Goal: Information Seeking & Learning: Find specific fact

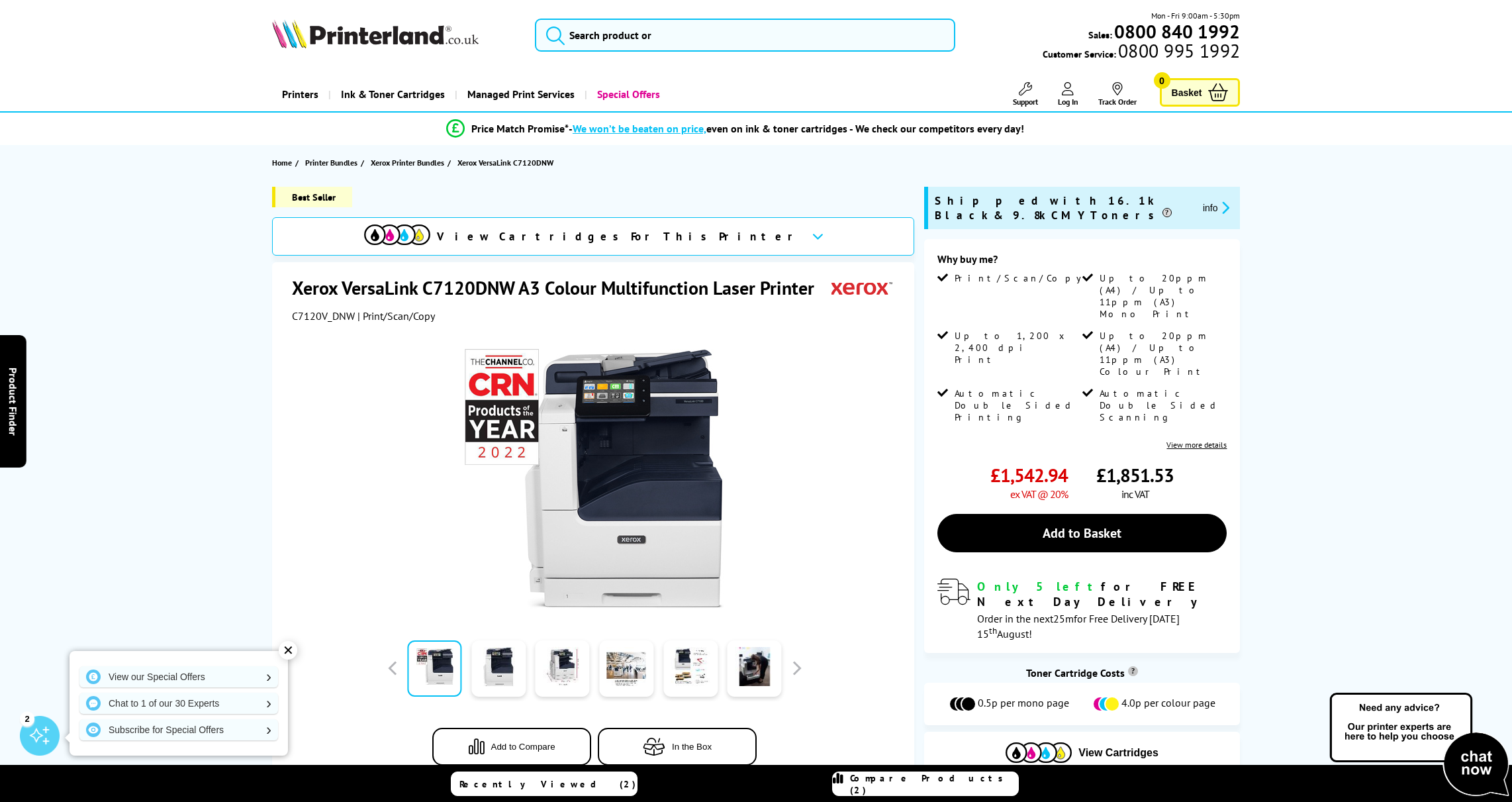
scroll to position [3, 0]
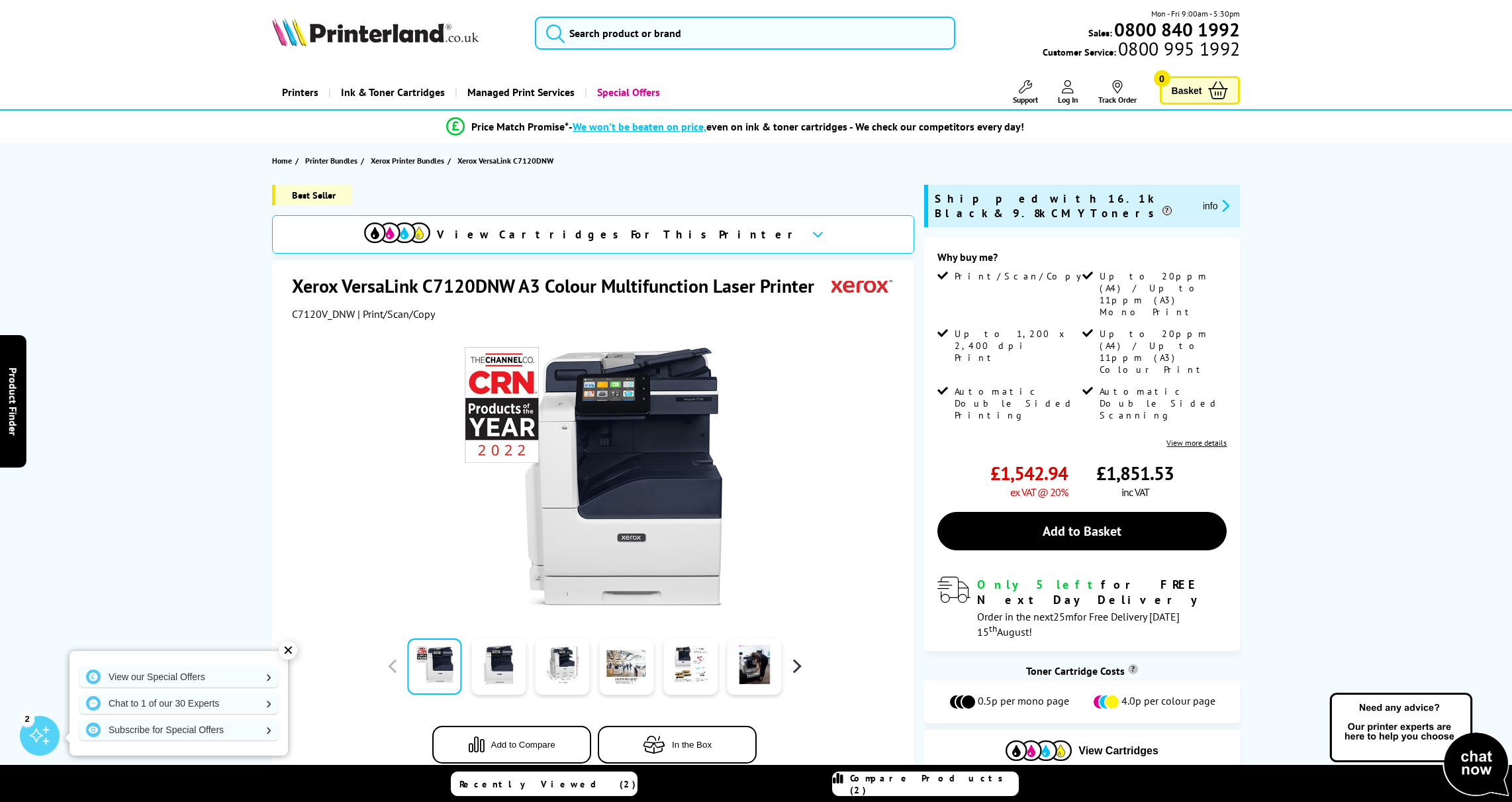
click at [795, 668] on button "button" at bounding box center [796, 666] width 20 height 20
click at [556, 662] on link at bounding box center [562, 666] width 54 height 56
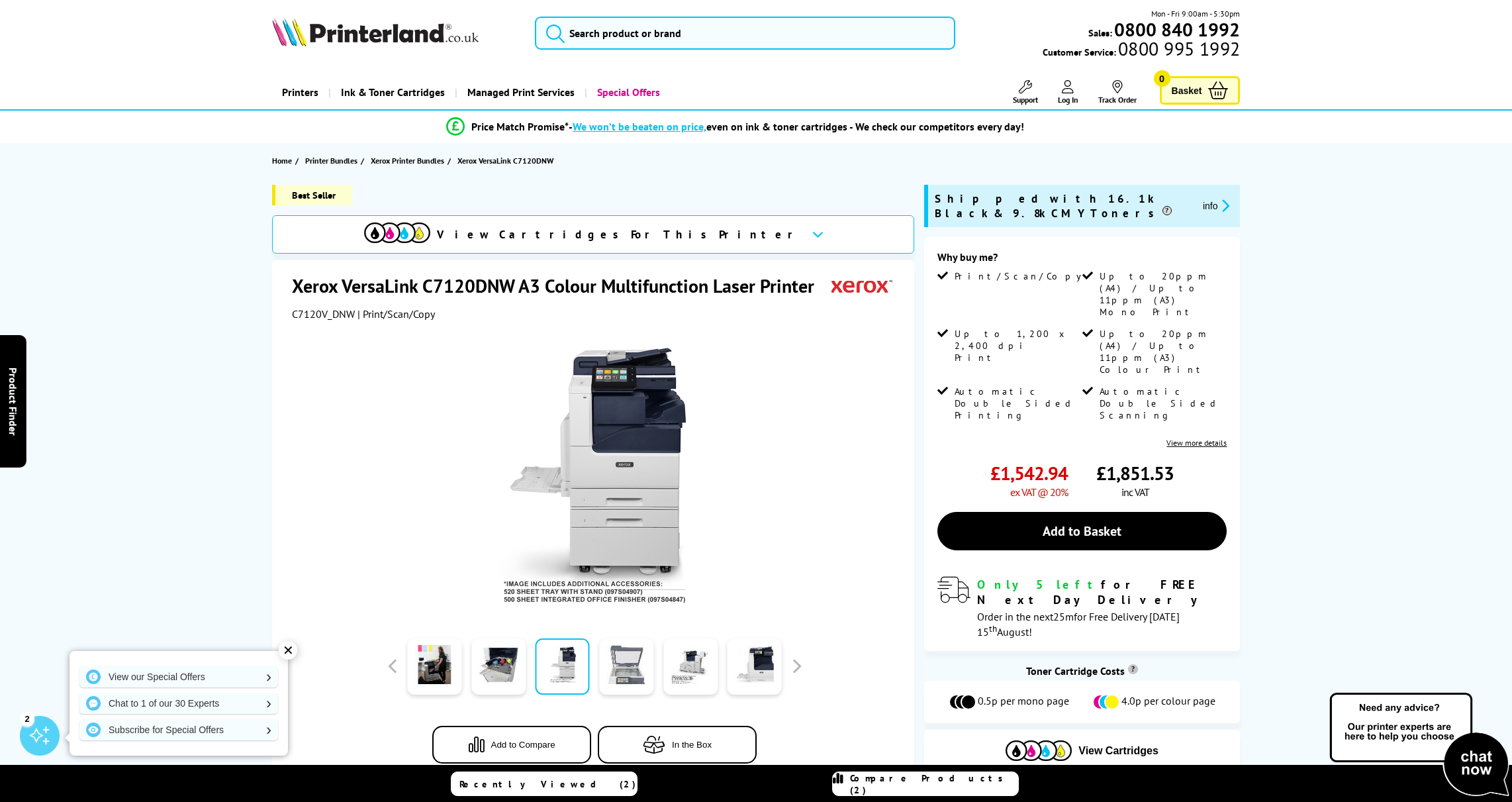
click at [632, 669] on link at bounding box center [626, 666] width 54 height 56
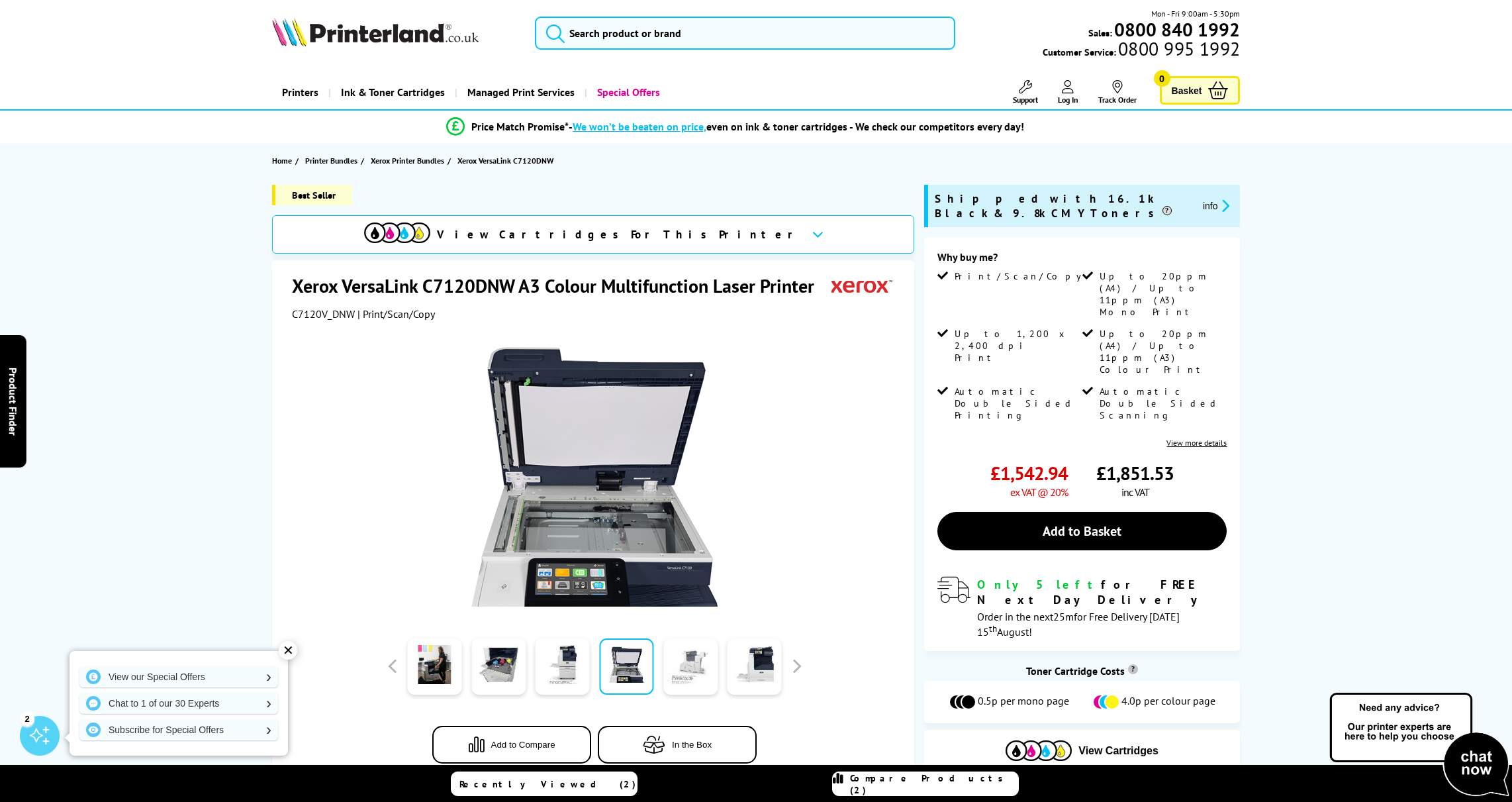
click at [686, 665] on link at bounding box center [690, 666] width 54 height 56
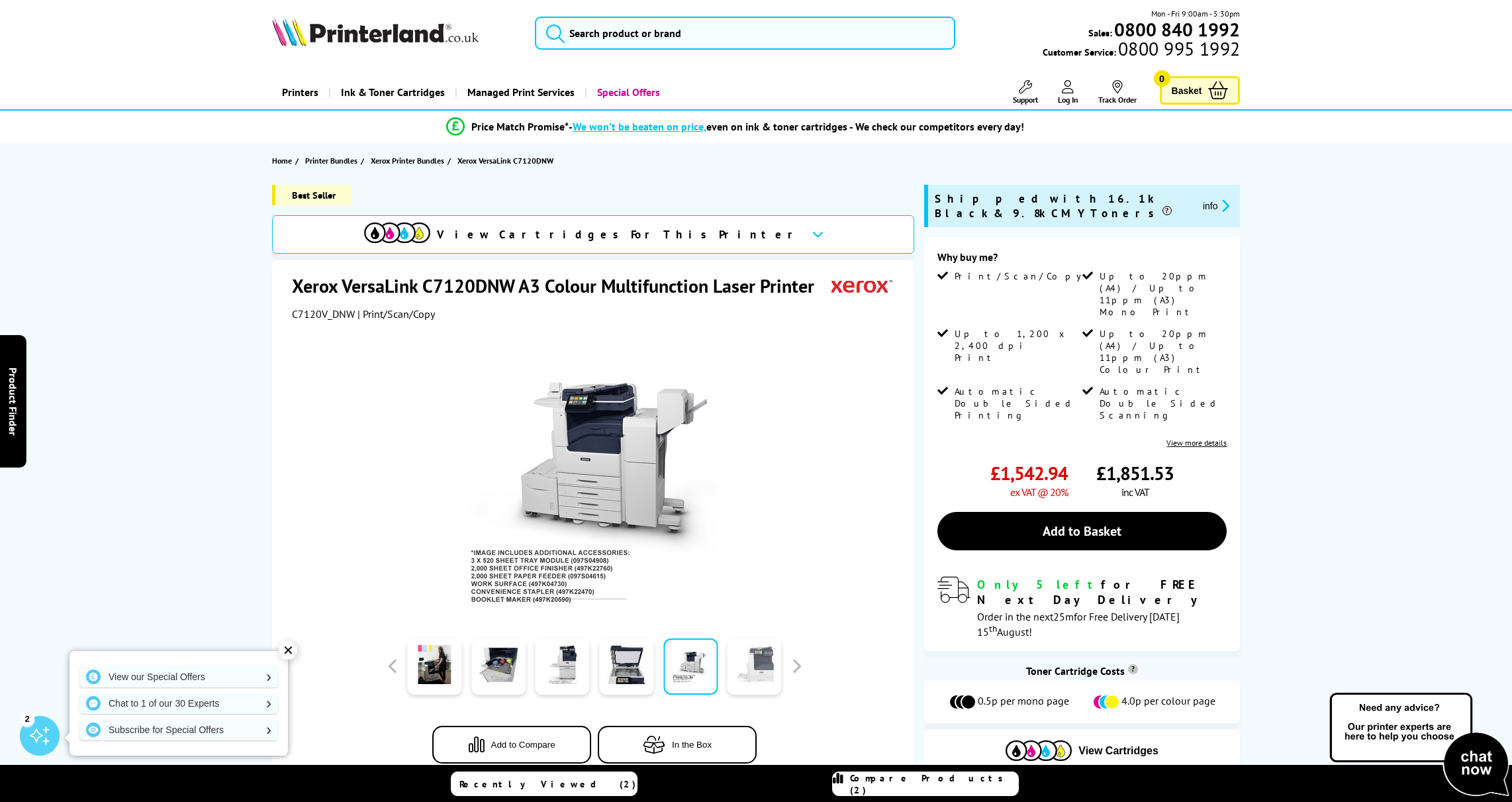
click at [766, 657] on link at bounding box center [754, 666] width 54 height 56
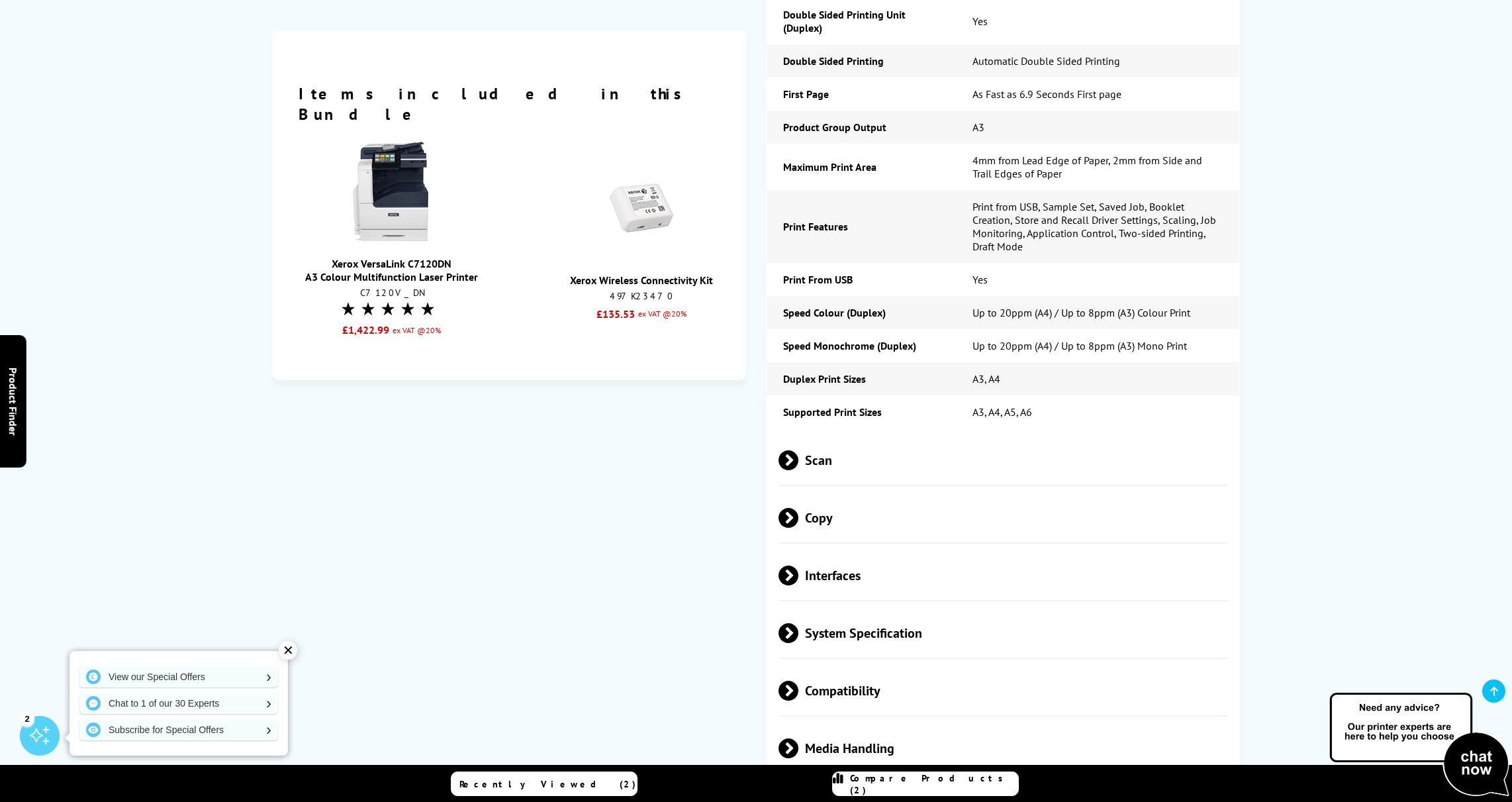
scroll to position [2274, 0]
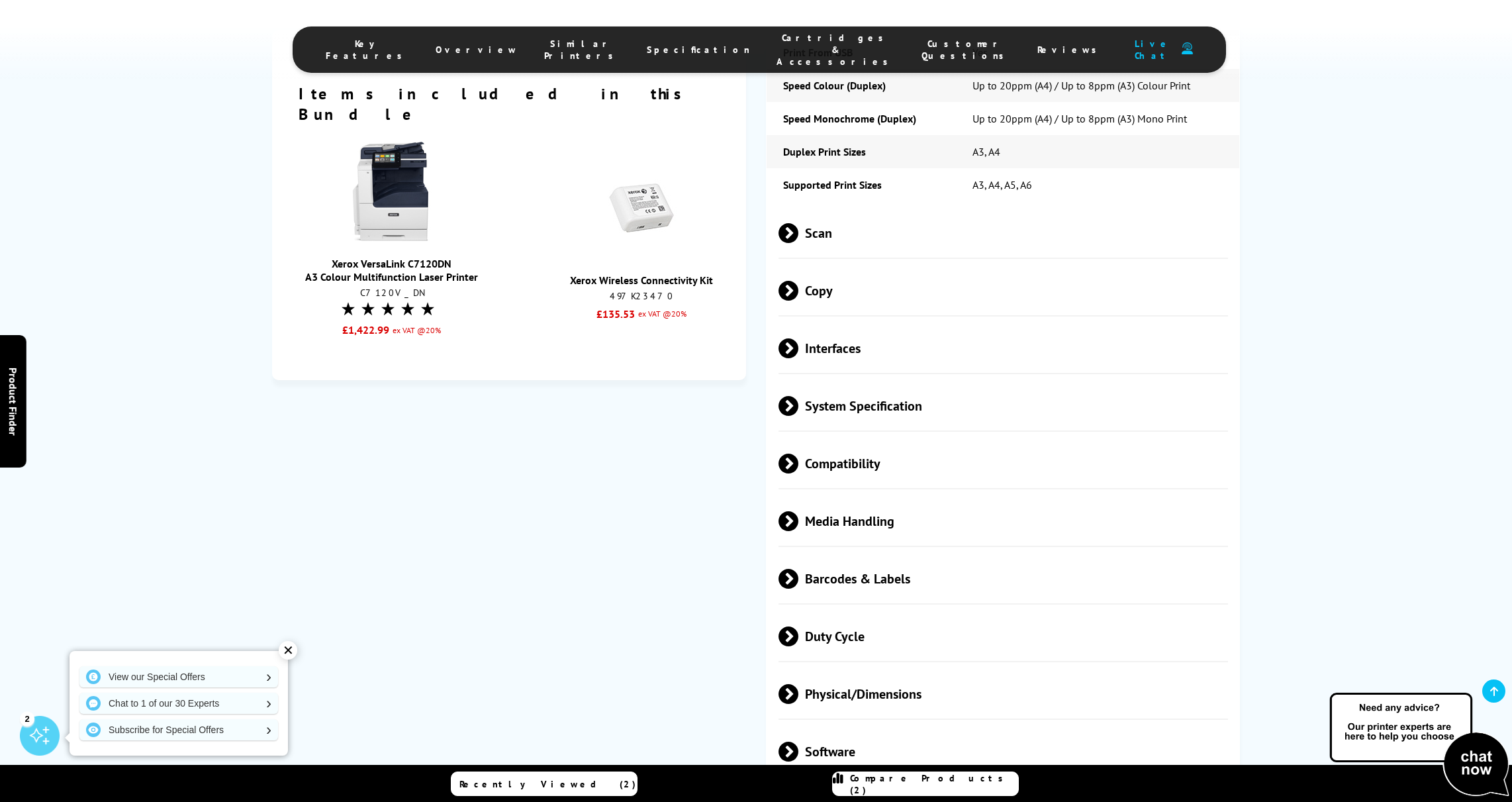
click at [798, 467] on span at bounding box center [798, 463] width 0 height 20
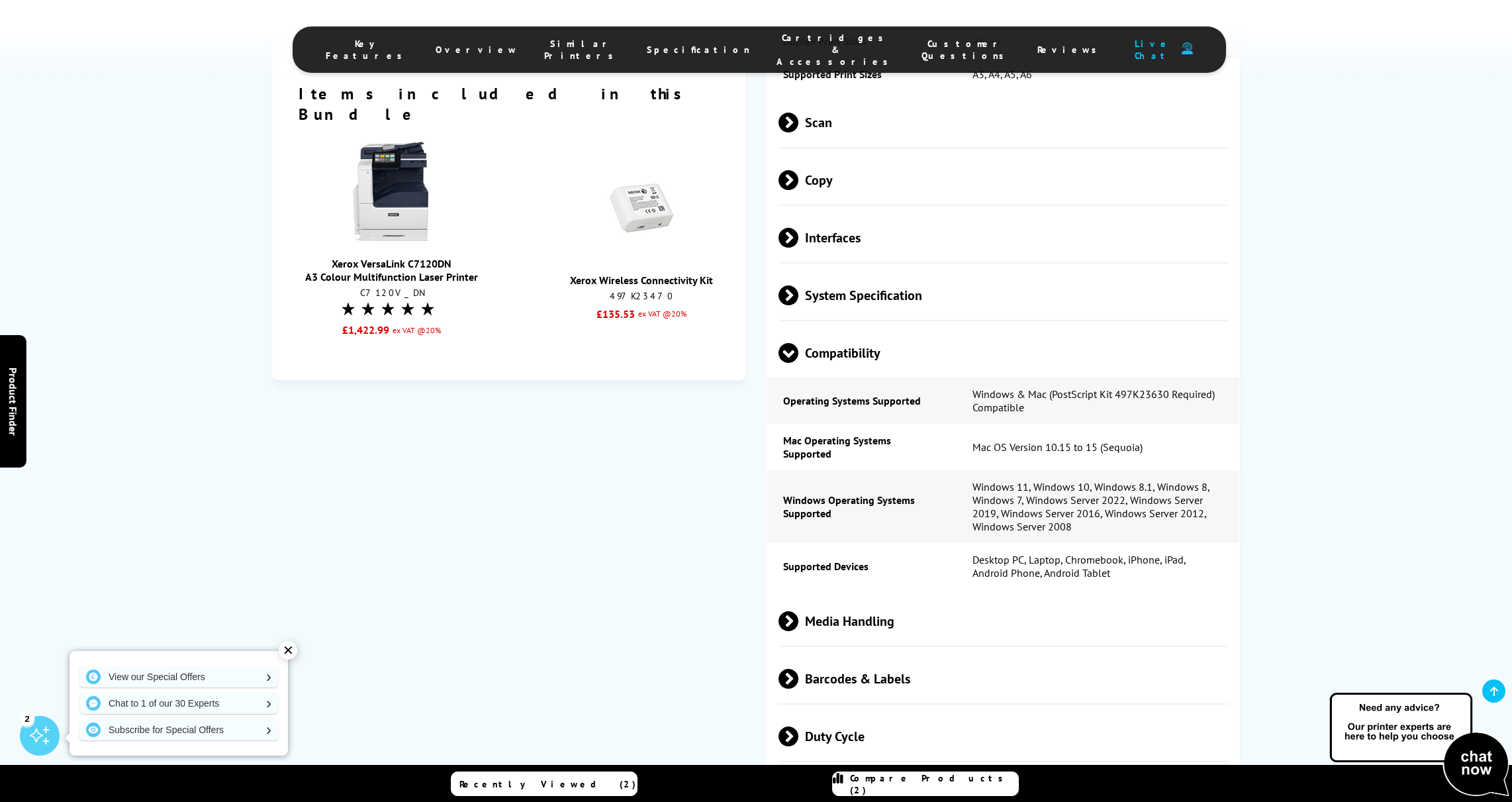
scroll to position [2394, 0]
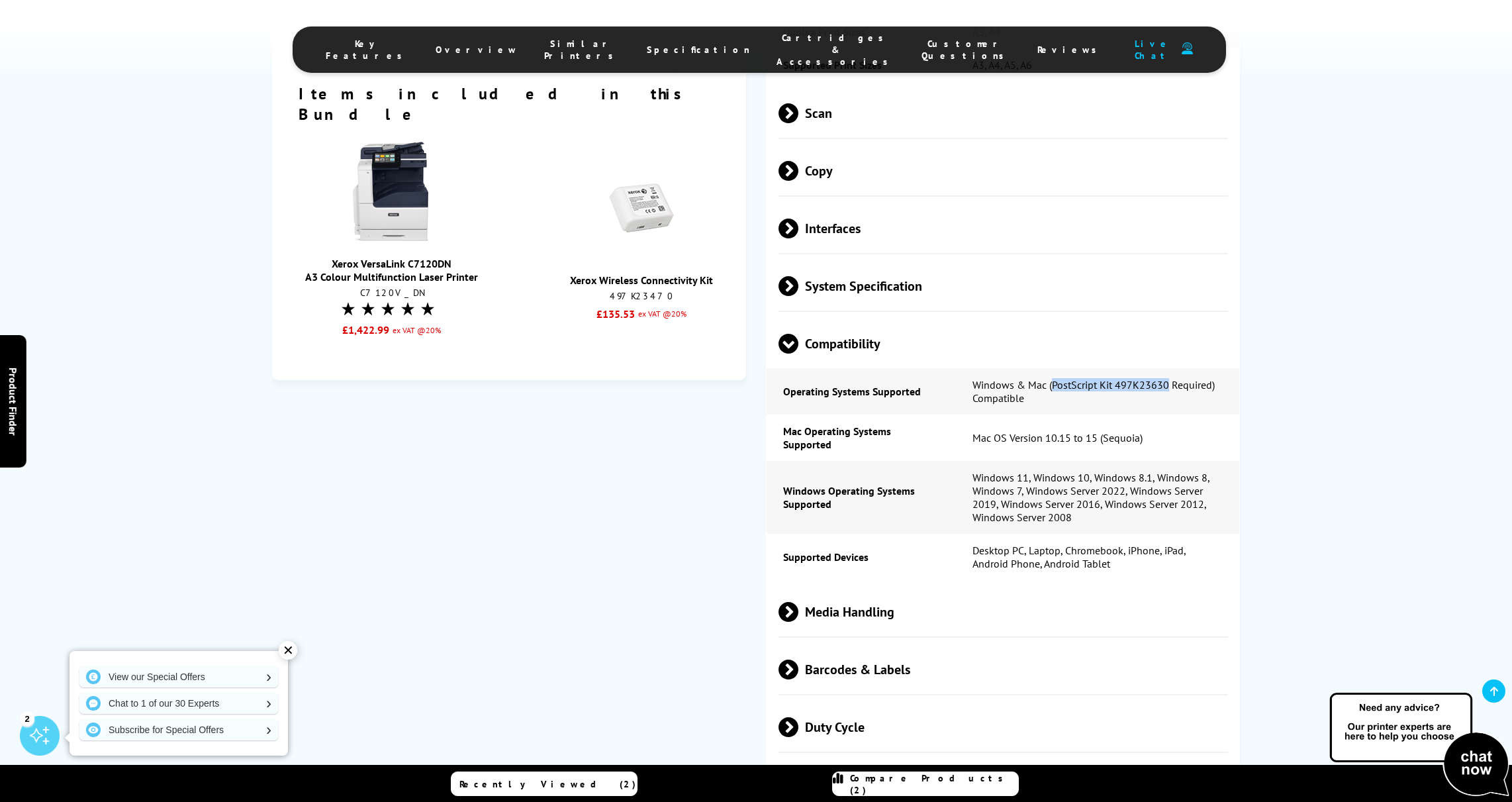
drag, startPoint x: 1051, startPoint y: 385, endPoint x: 1167, endPoint y: 388, distance: 116.0
click at [1167, 388] on td "Windows & Mac (PostScript Kit 497K23630 Required) Compatible" at bounding box center [1097, 391] width 284 height 46
copy td "PostScript Kit 497K23630"
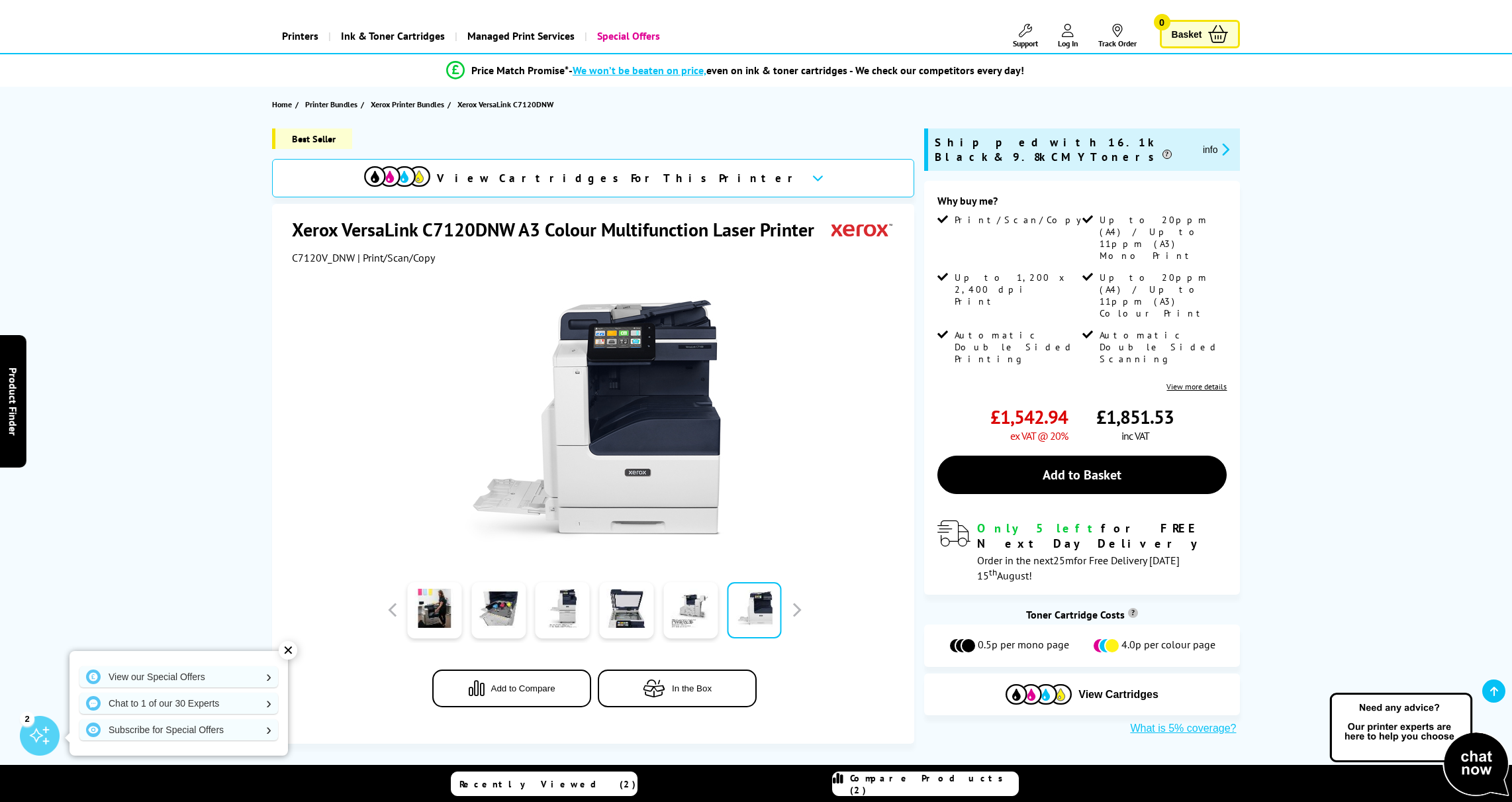
scroll to position [0, 0]
